Goal: Information Seeking & Learning: Learn about a topic

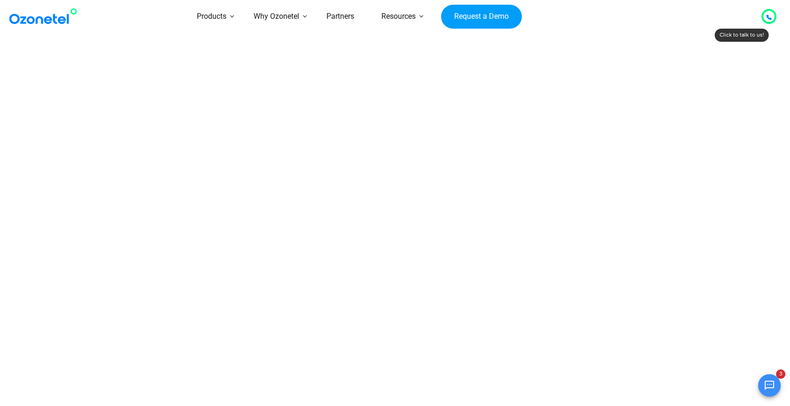
click at [770, 19] on div at bounding box center [769, 16] width 6 height 11
click at [762, 391] on button "Open chat" at bounding box center [769, 385] width 23 height 23
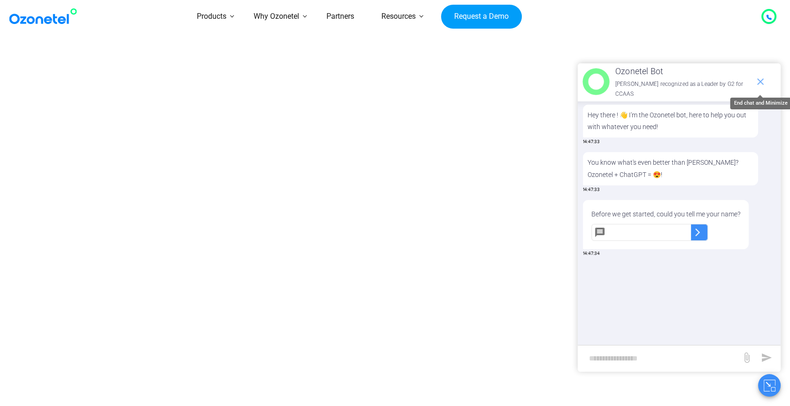
click at [758, 78] on icon "end chat or minimize" at bounding box center [760, 81] width 7 height 7
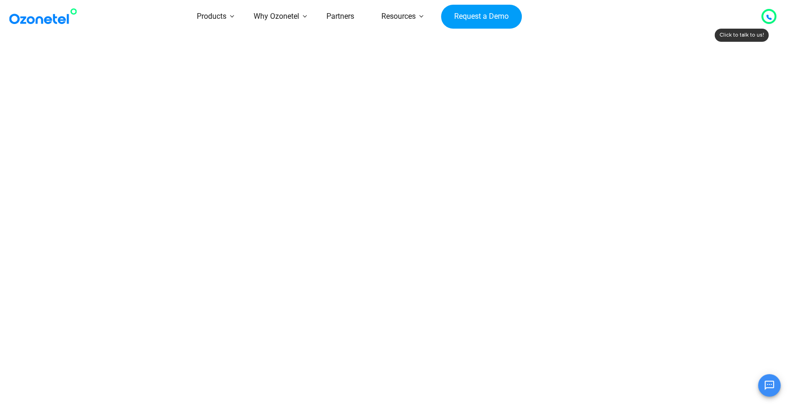
click at [763, 19] on div at bounding box center [768, 16] width 15 height 15
click at [769, 18] on icon at bounding box center [768, 17] width 5 height 5
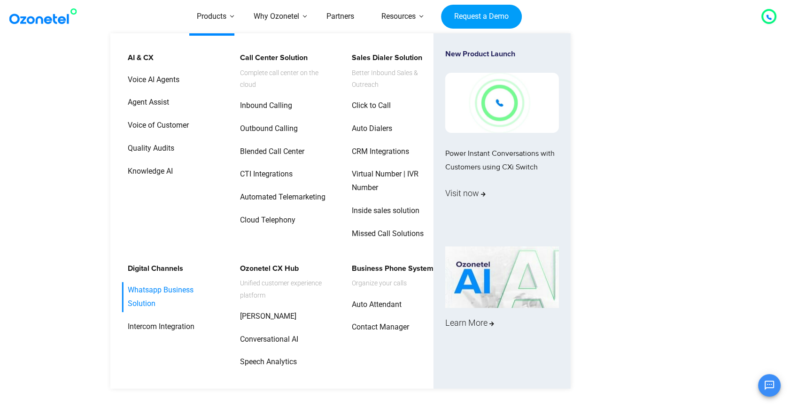
click at [144, 285] on link "Whatsapp Business Solution" at bounding box center [172, 297] width 100 height 30
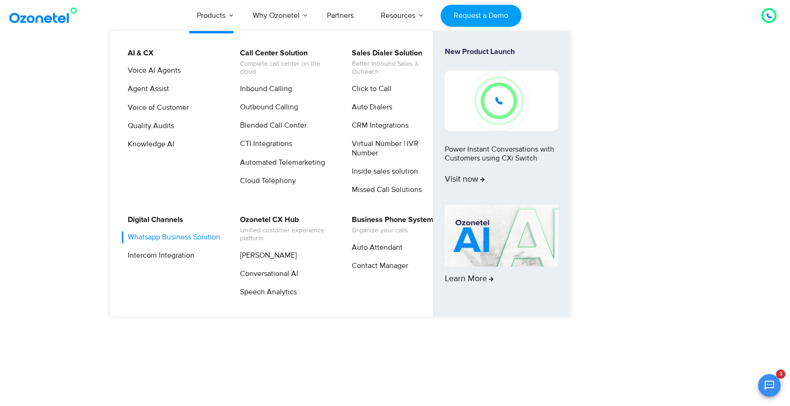
scroll to position [66, 0]
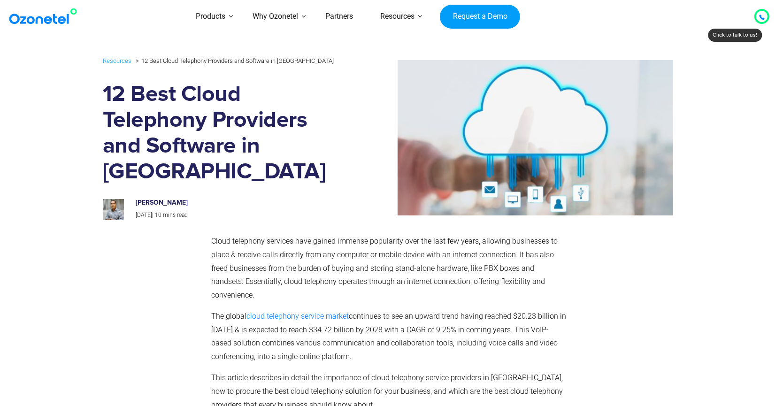
click at [763, 20] on div at bounding box center [762, 16] width 6 height 11
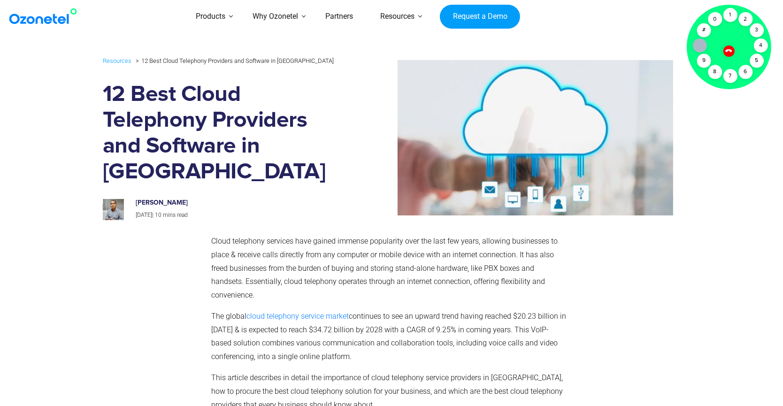
click at [730, 52] on icon at bounding box center [729, 51] width 8 height 8
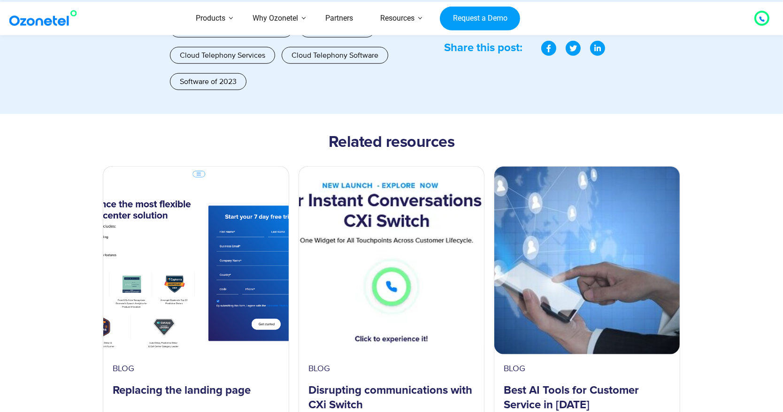
scroll to position [9745, 0]
